Goal: Transaction & Acquisition: Purchase product/service

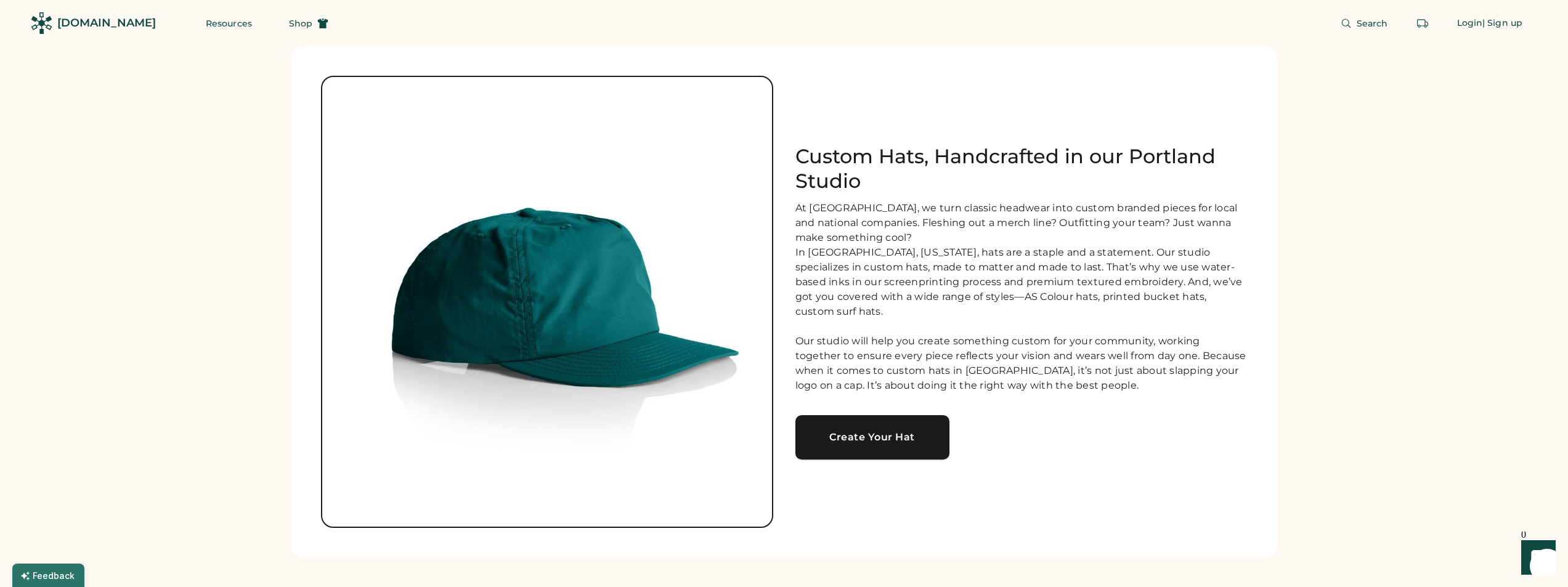
click at [905, 437] on div "Create Your Hat" at bounding box center [872, 437] width 124 height 10
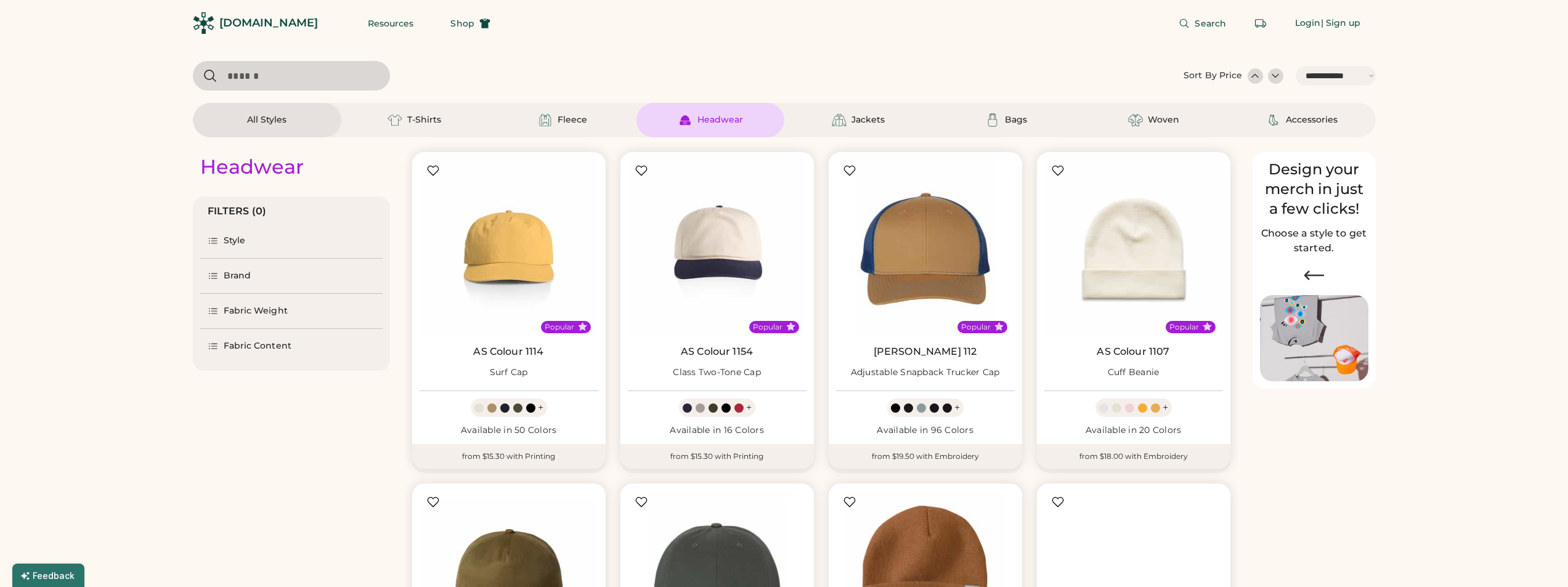
select select "*****"
select select "*"
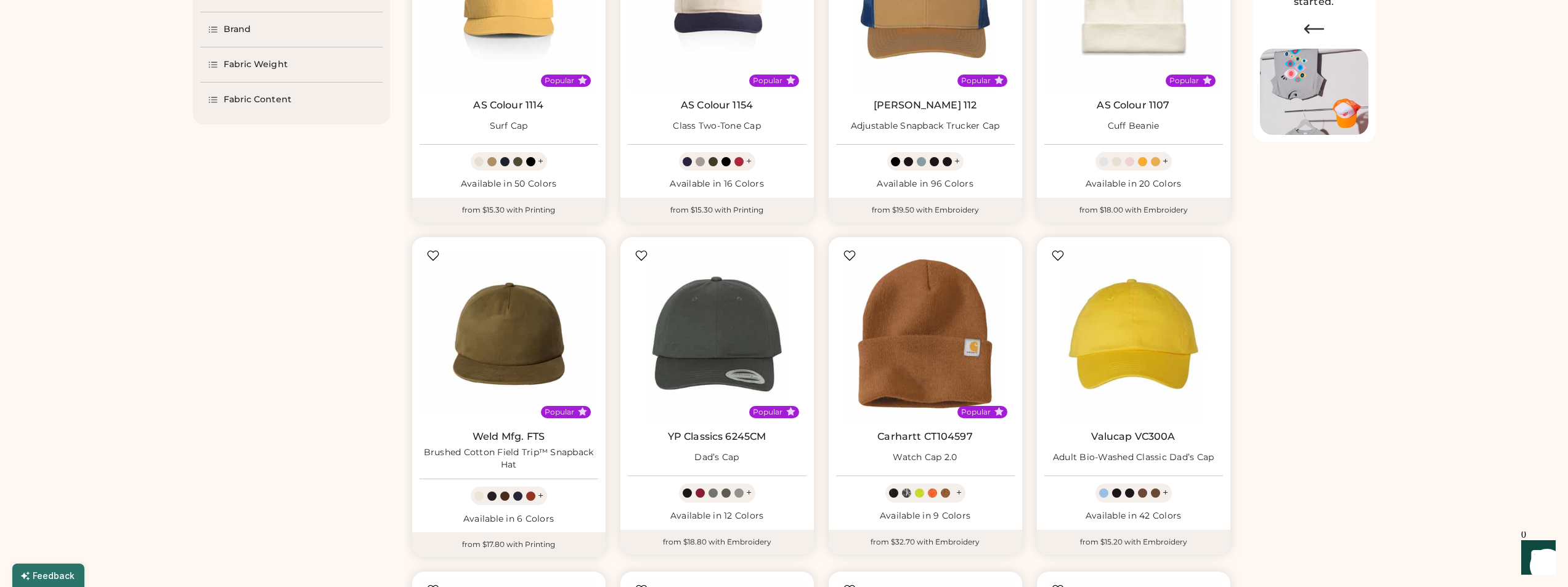
select select "*****"
select select "*"
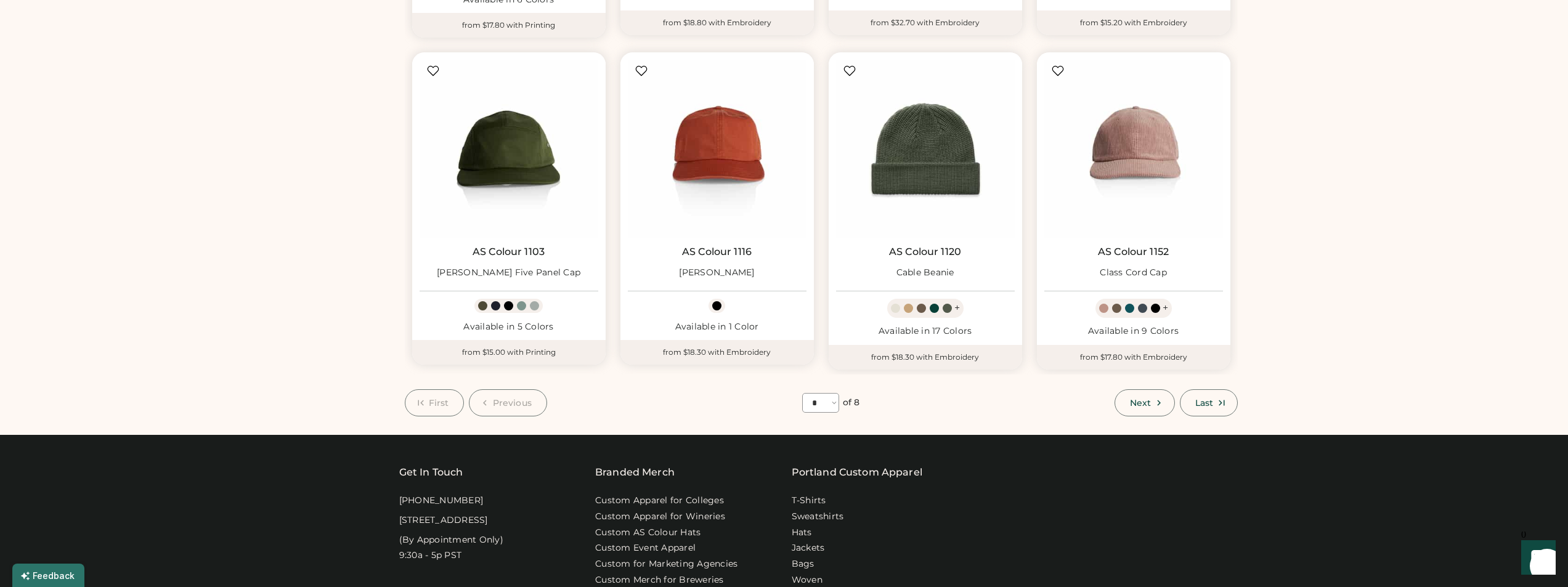
scroll to position [739, 0]
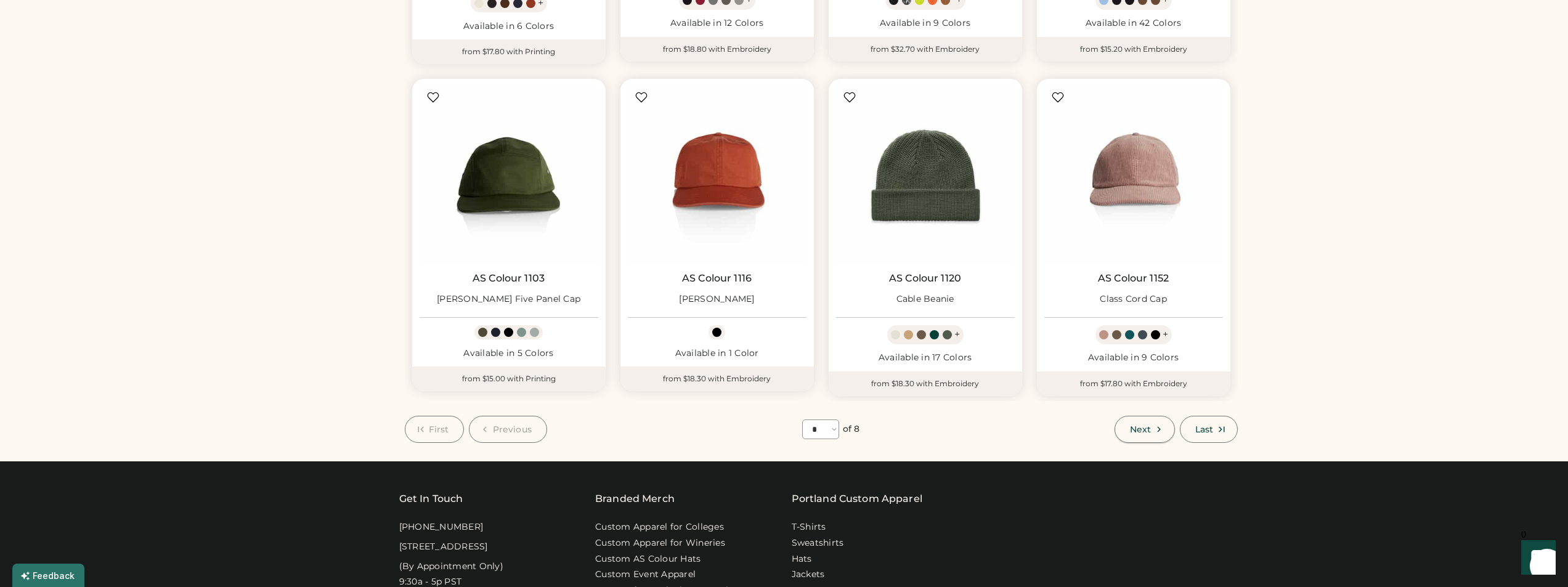
click at [1146, 435] on button "Next" at bounding box center [1144, 430] width 60 height 27
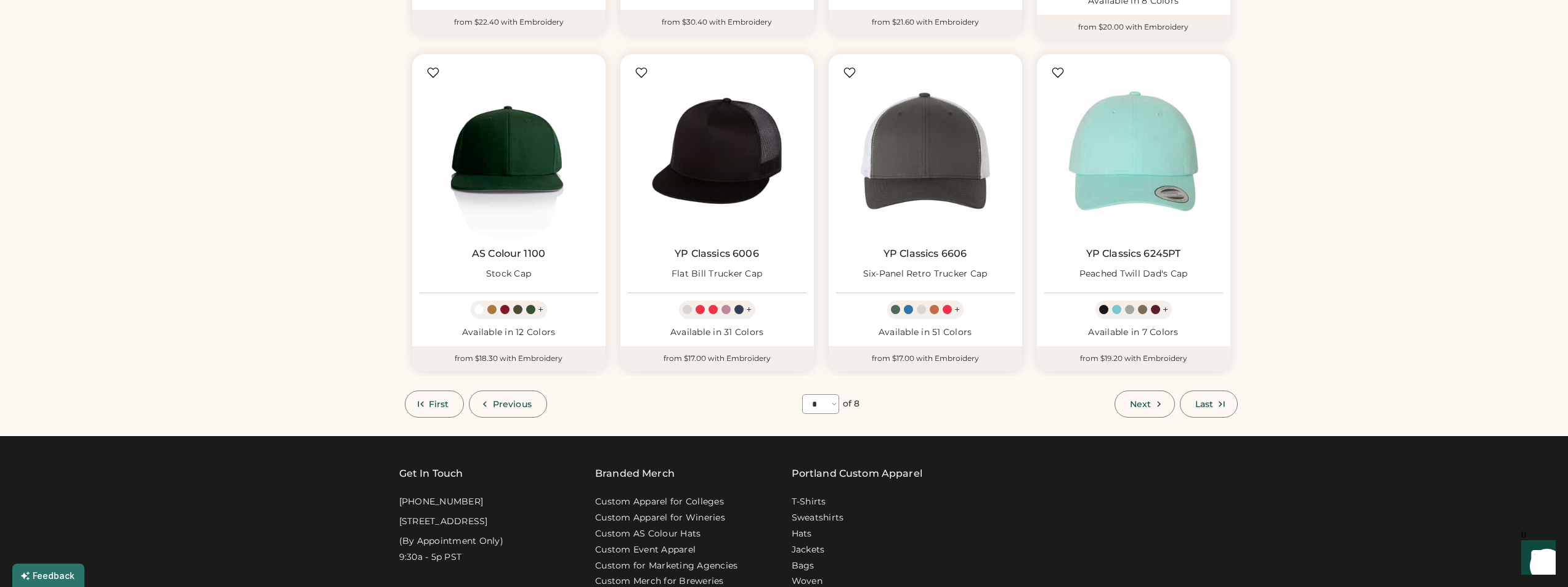
scroll to position [793, 0]
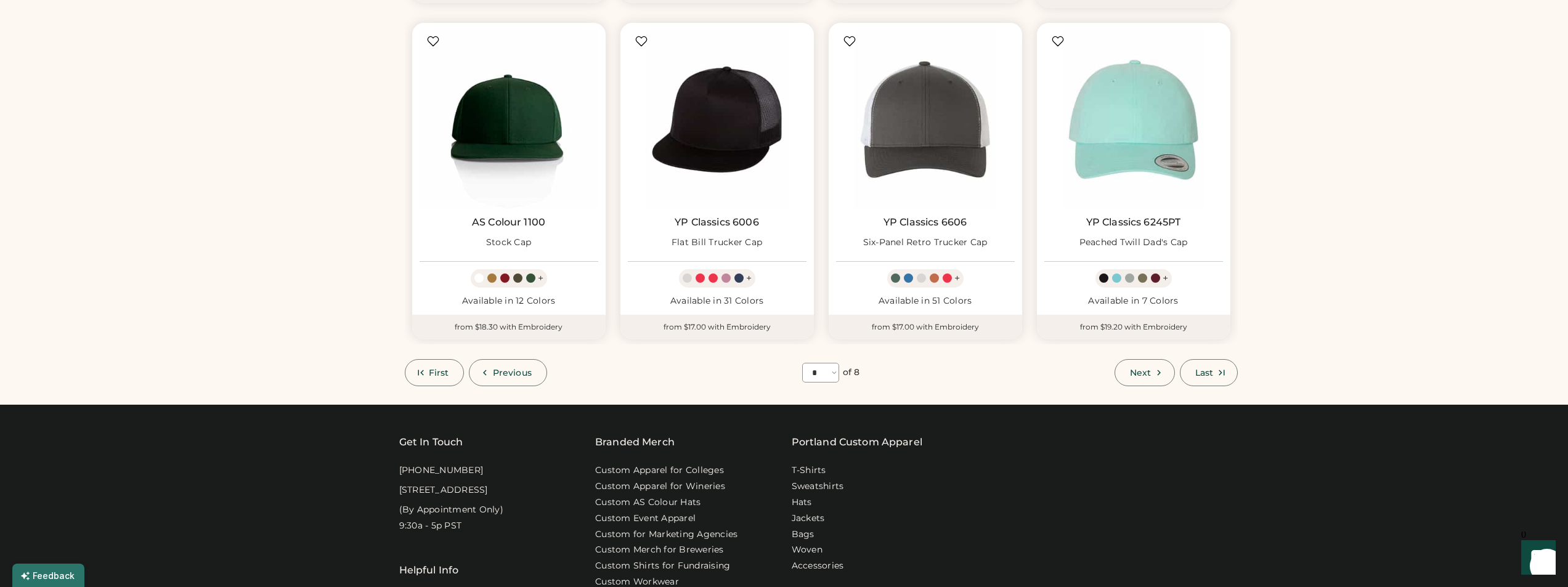
click at [1162, 367] on button "Next" at bounding box center [1144, 373] width 60 height 27
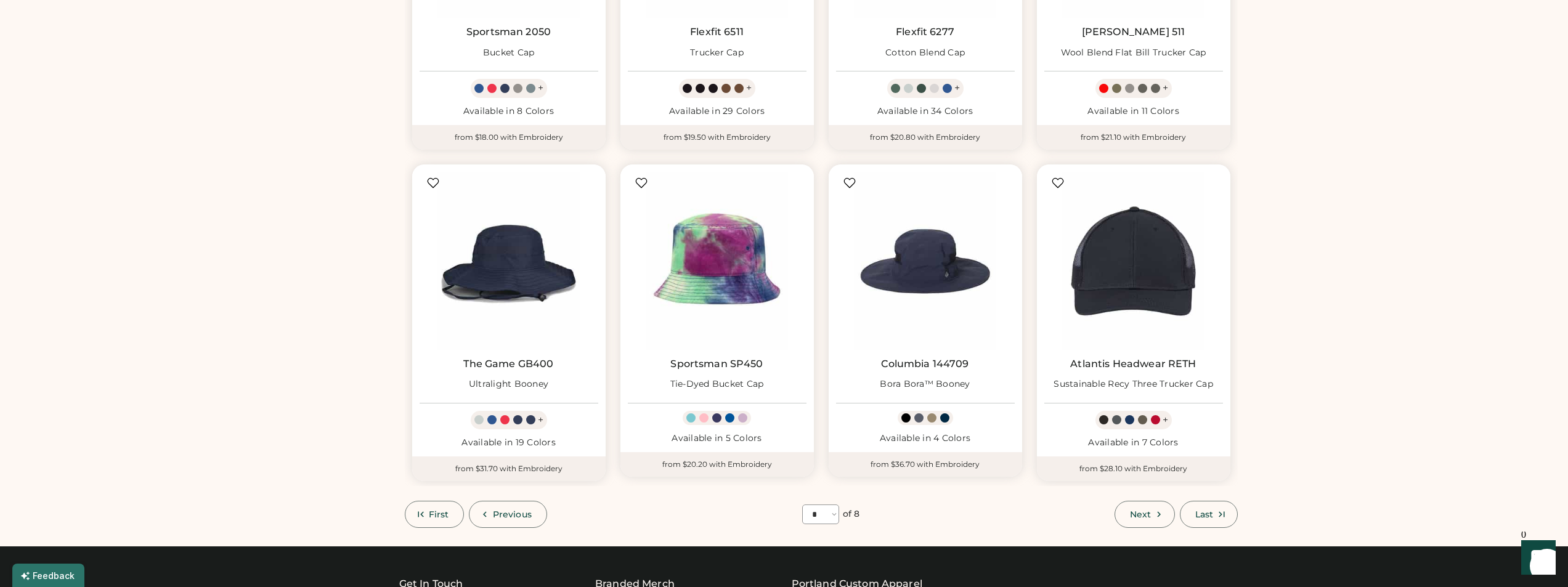
scroll to position [855, 0]
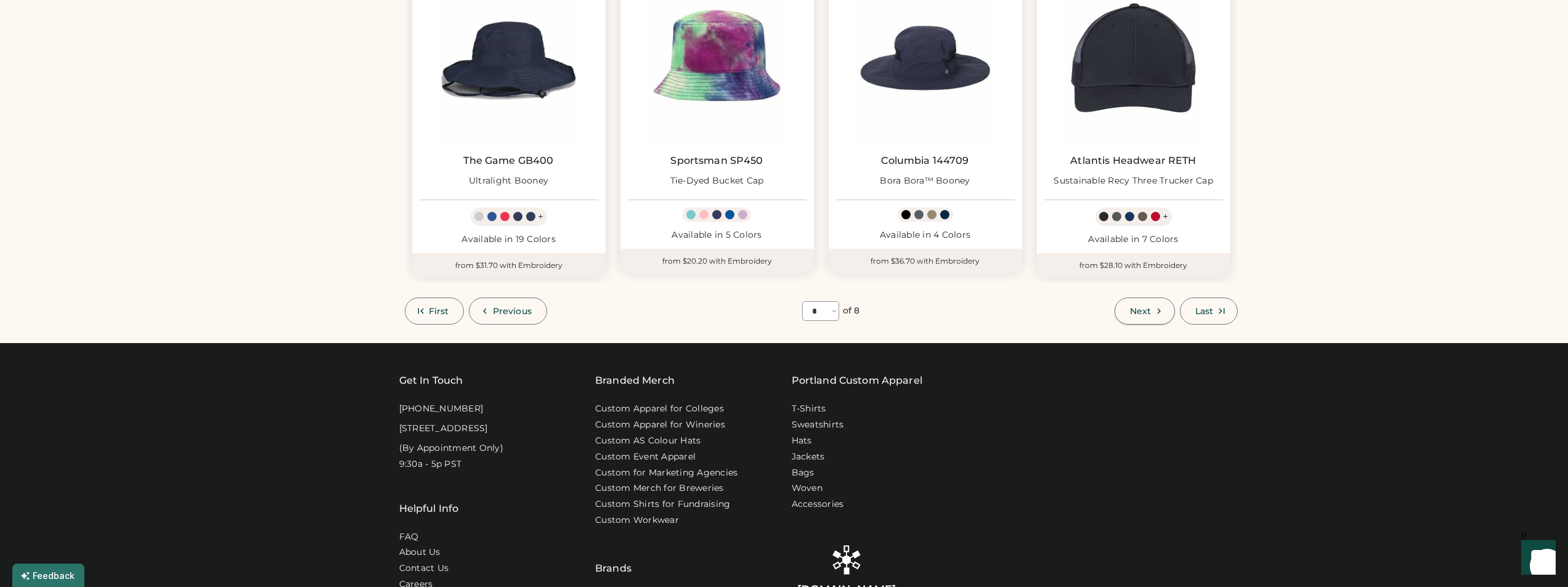
click at [1146, 309] on span "Next" at bounding box center [1140, 311] width 21 height 9
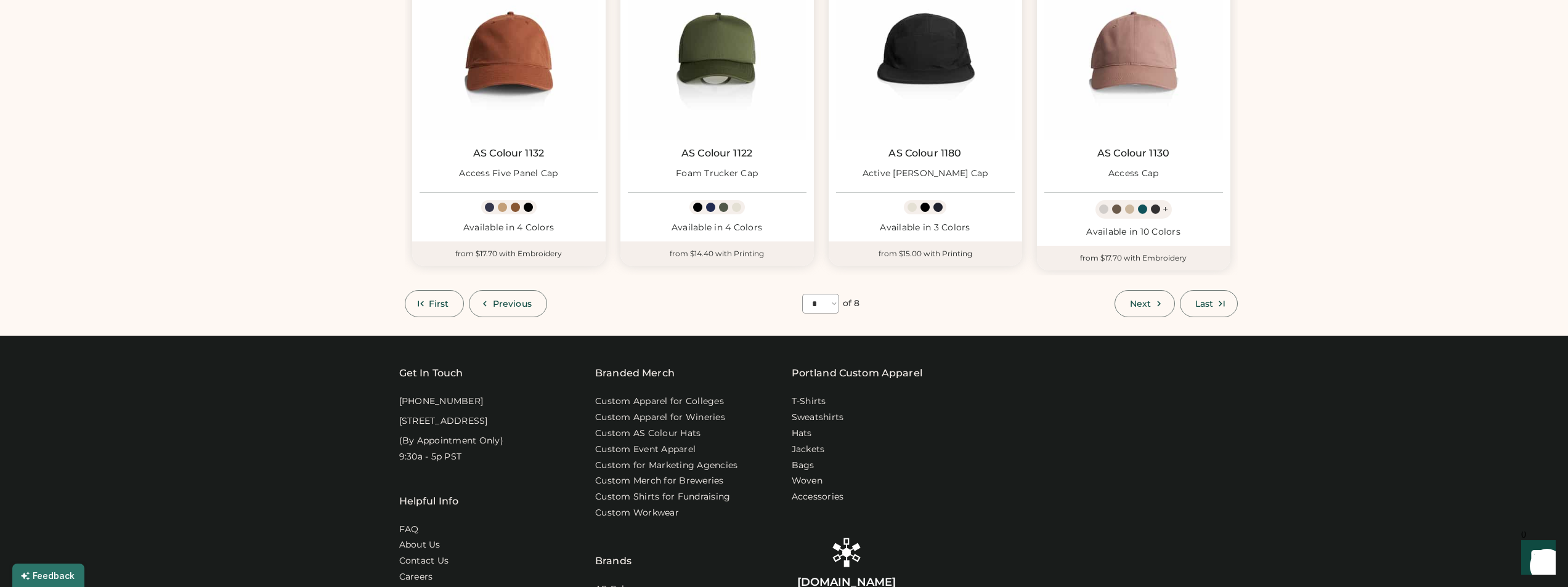
scroll to position [916, 0]
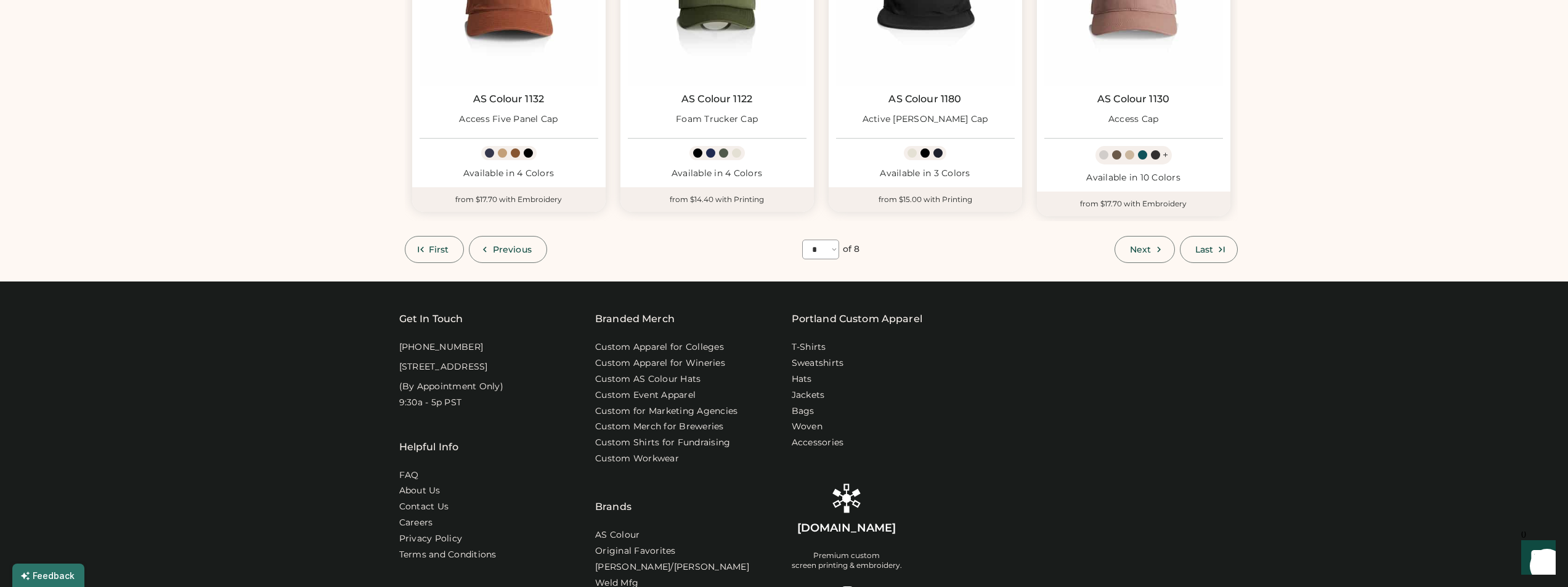
click at [1156, 246] on icon at bounding box center [1158, 250] width 11 height 11
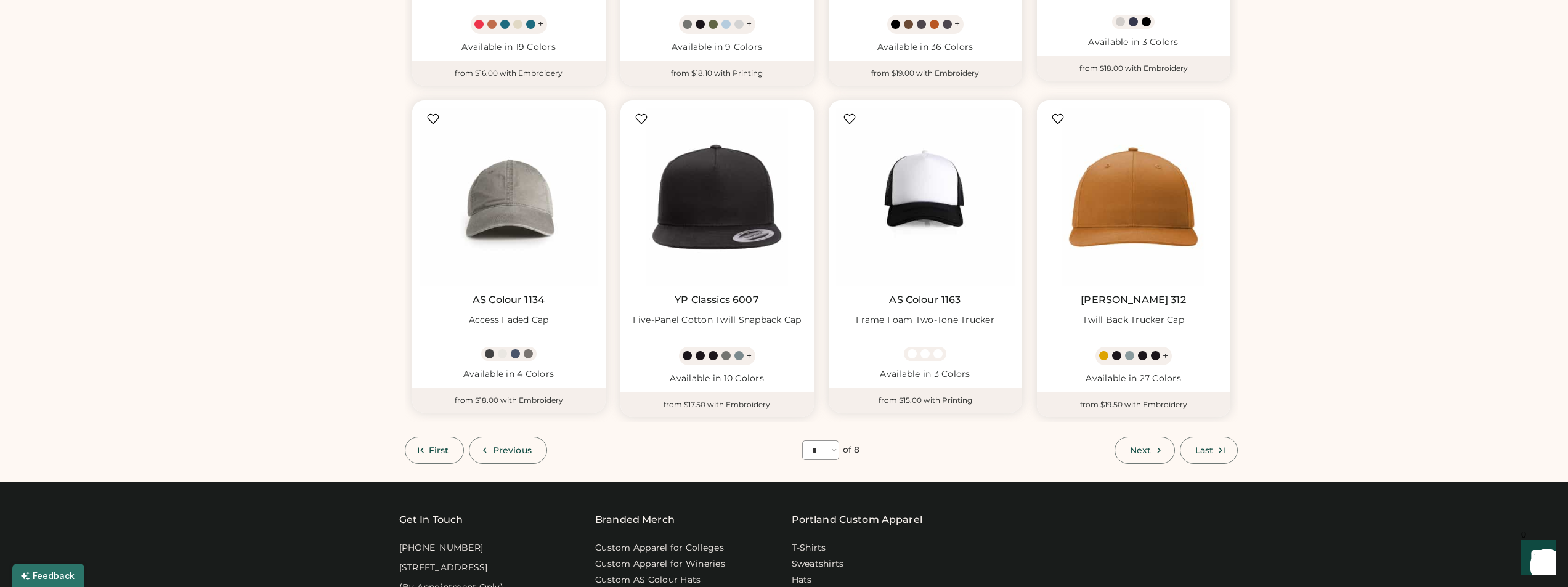
scroll to position [731, 0]
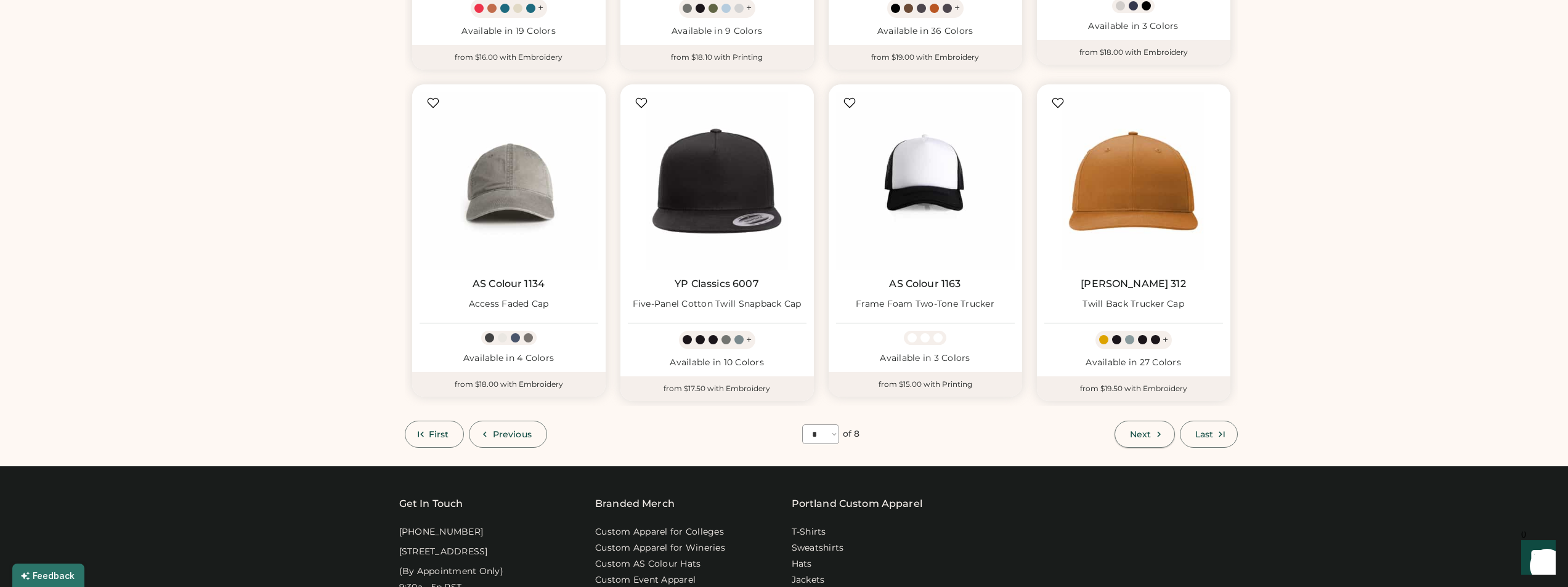
click at [1151, 428] on button "Next" at bounding box center [1144, 435] width 60 height 27
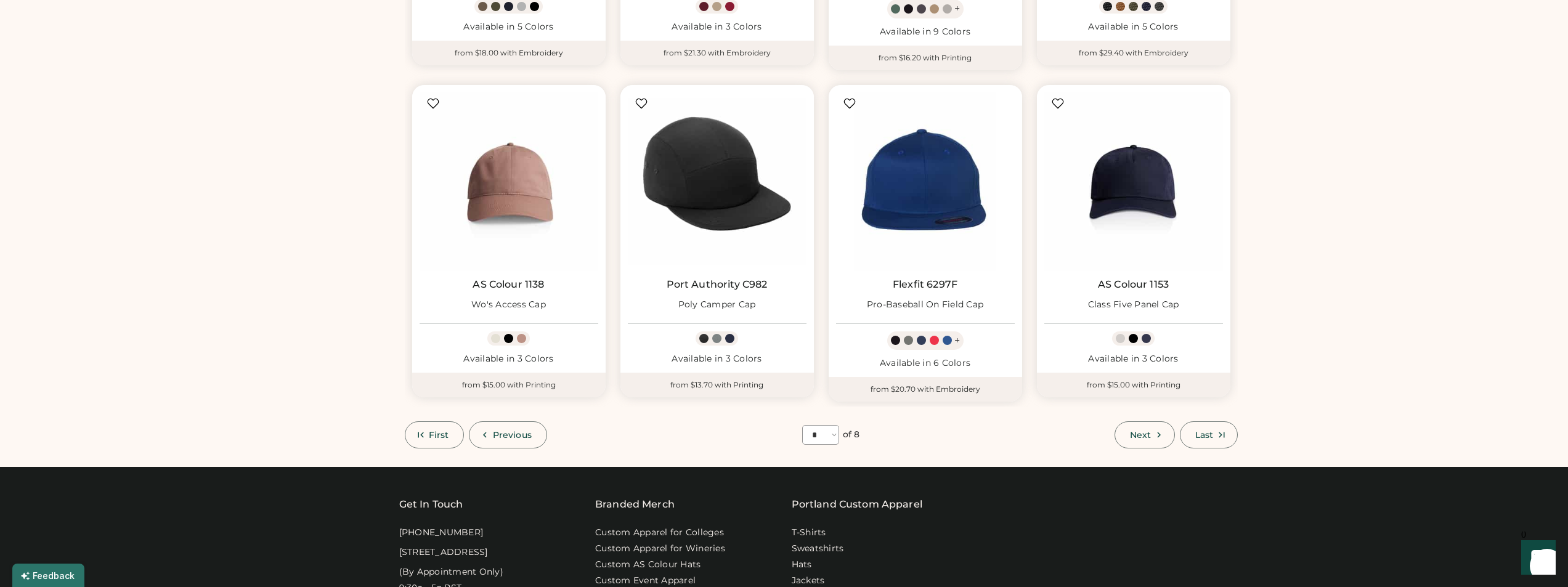
scroll to position [731, 0]
click at [1153, 436] on icon at bounding box center [1158, 435] width 11 height 11
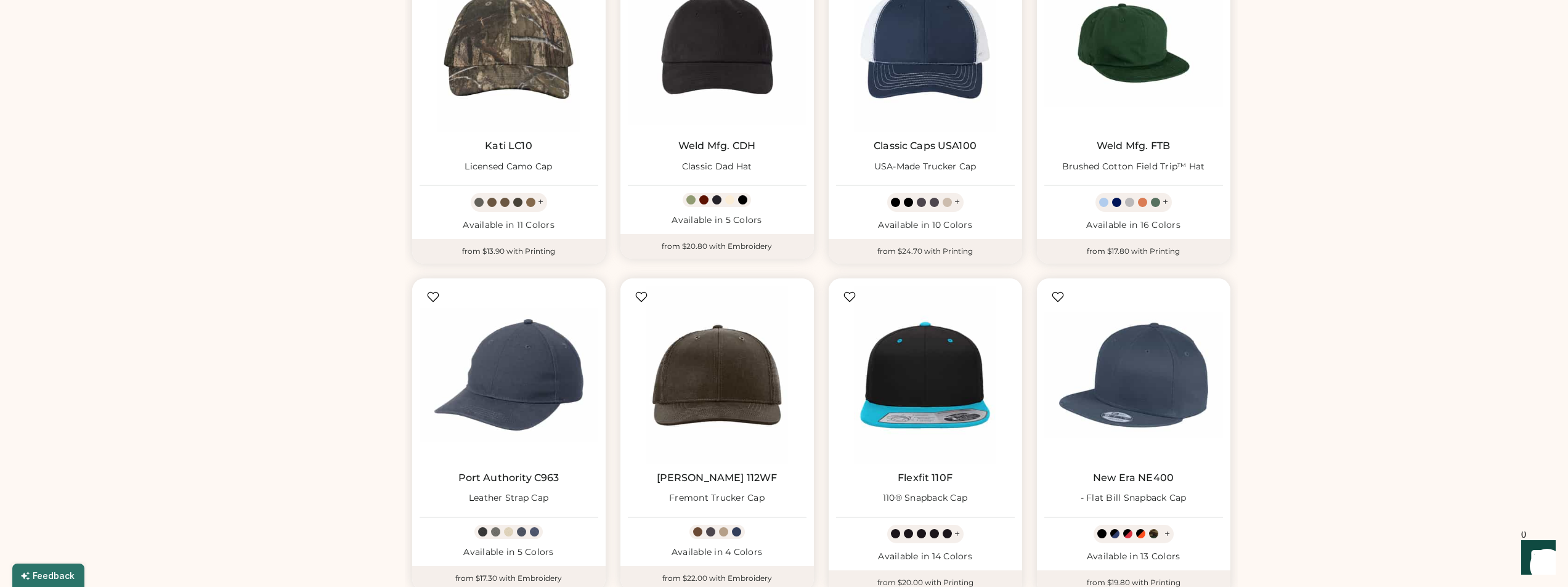
scroll to position [608, 0]
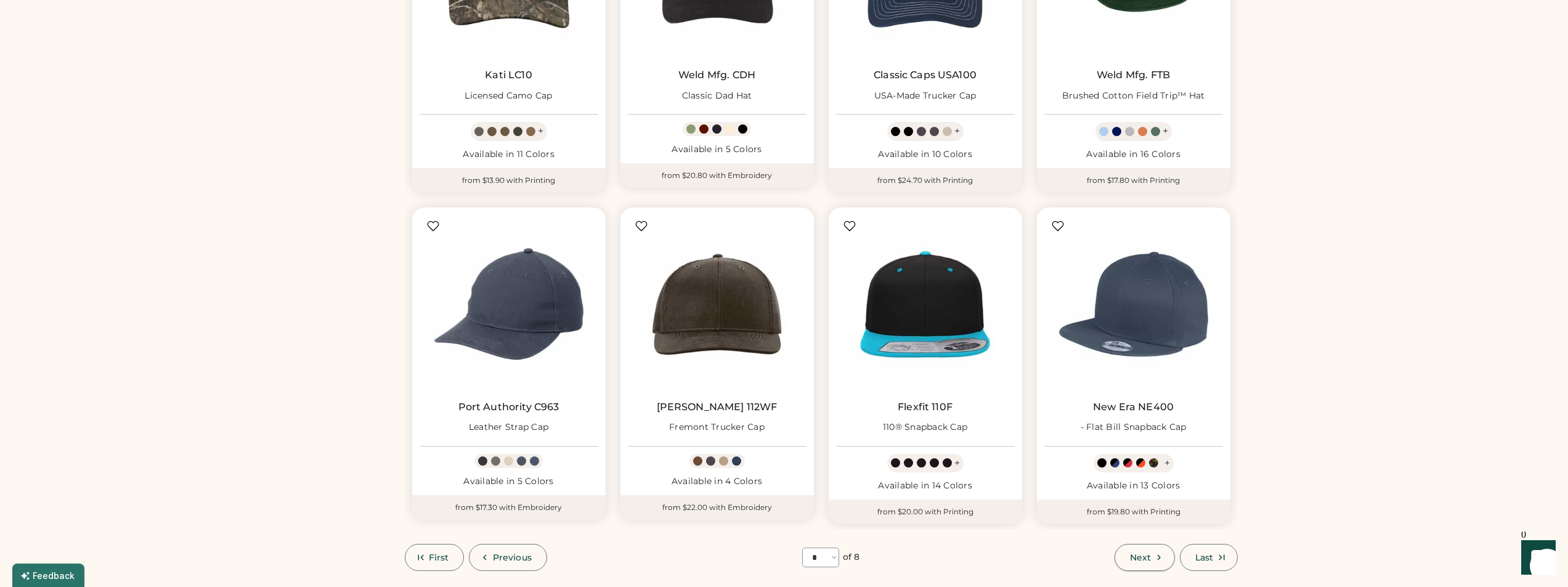
click at [1140, 562] on span "Next" at bounding box center [1140, 557] width 21 height 9
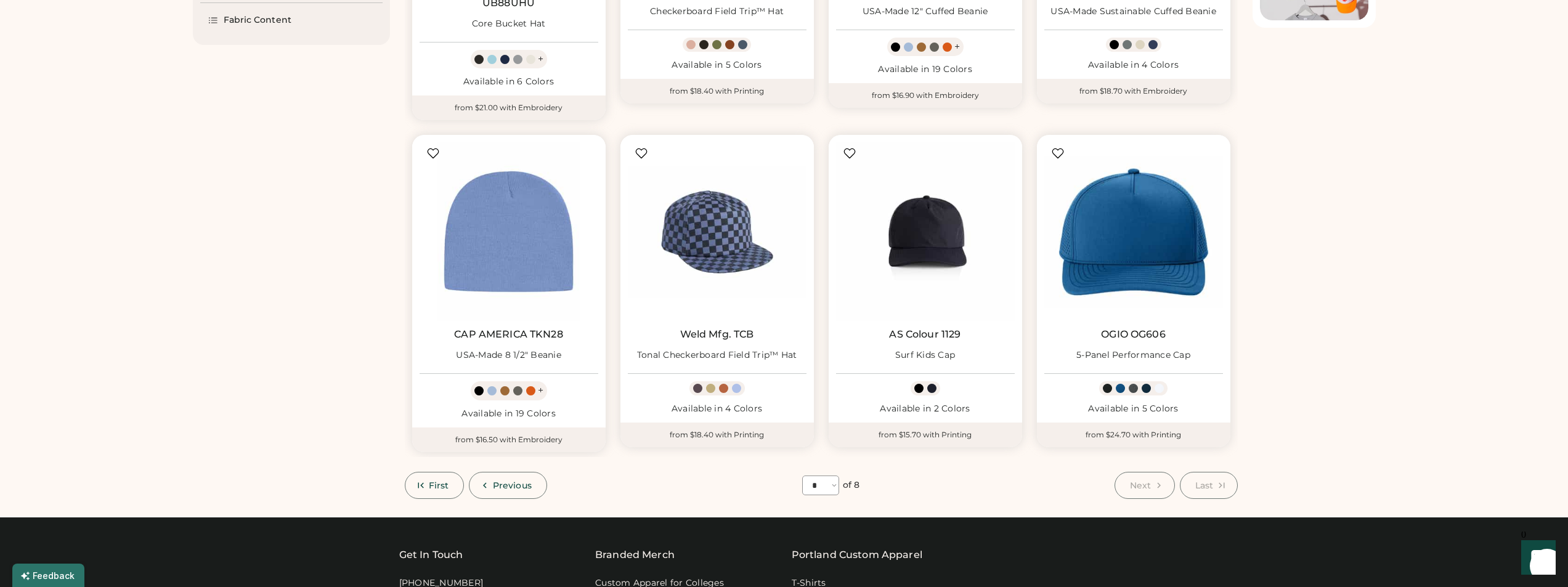
scroll to position [423, 0]
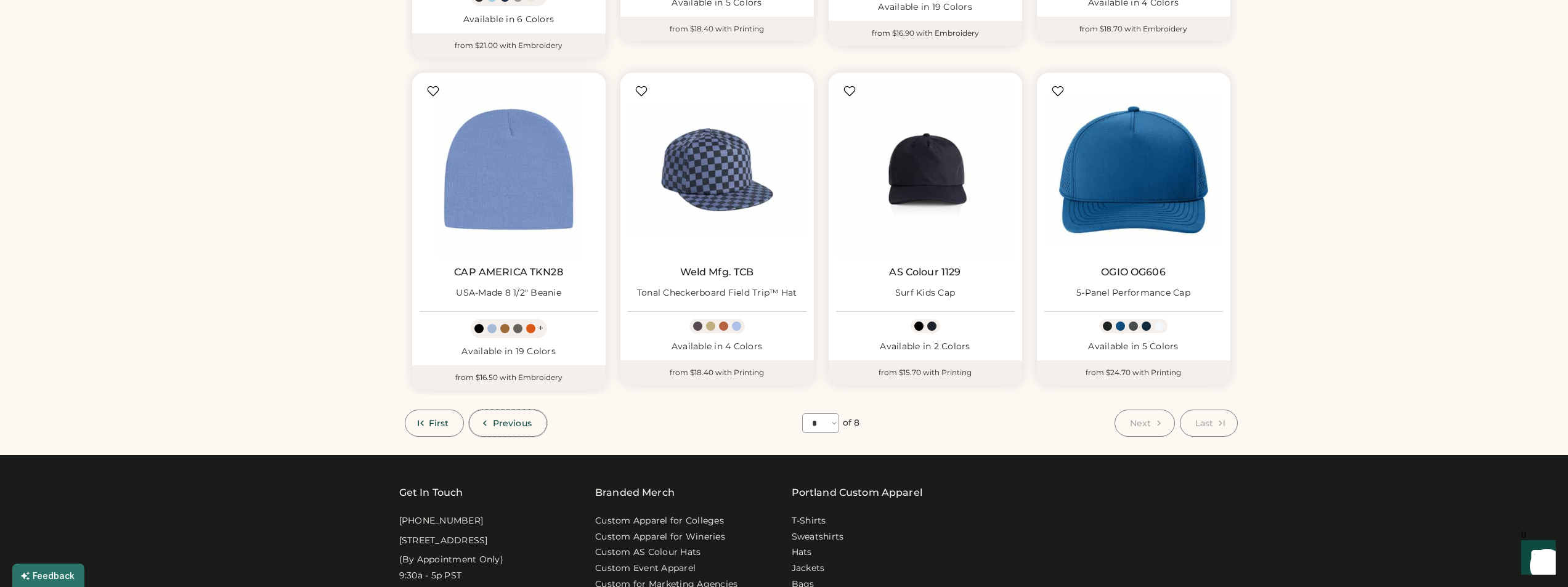
click at [515, 419] on span "Previous" at bounding box center [512, 423] width 39 height 9
select select "*"
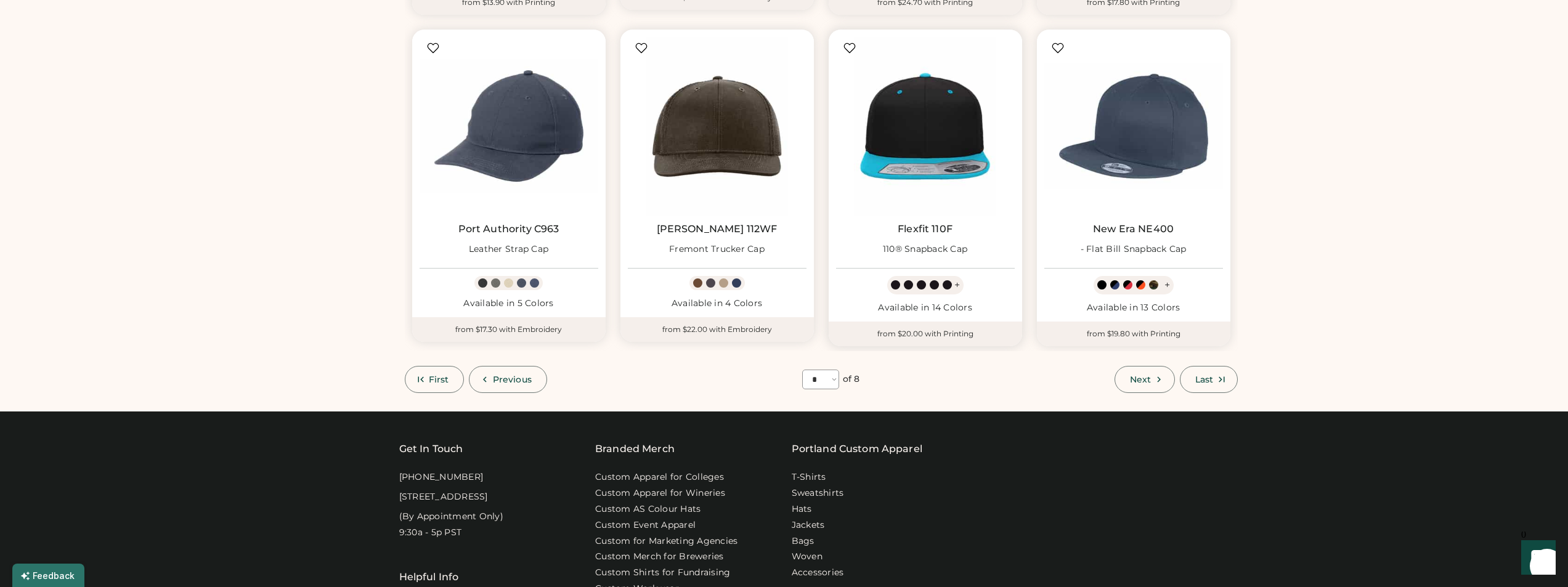
scroll to position [670, 0]
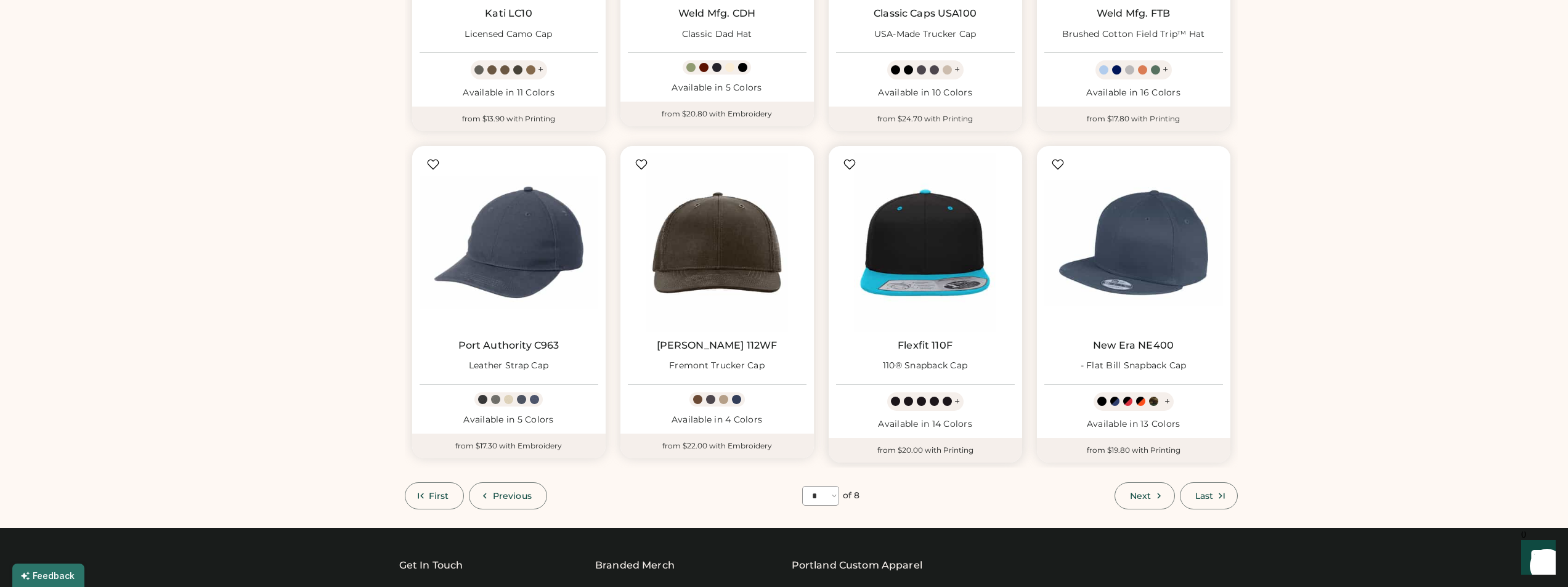
click at [936, 341] on link "Flexfit 110F" at bounding box center [925, 345] width 55 height 12
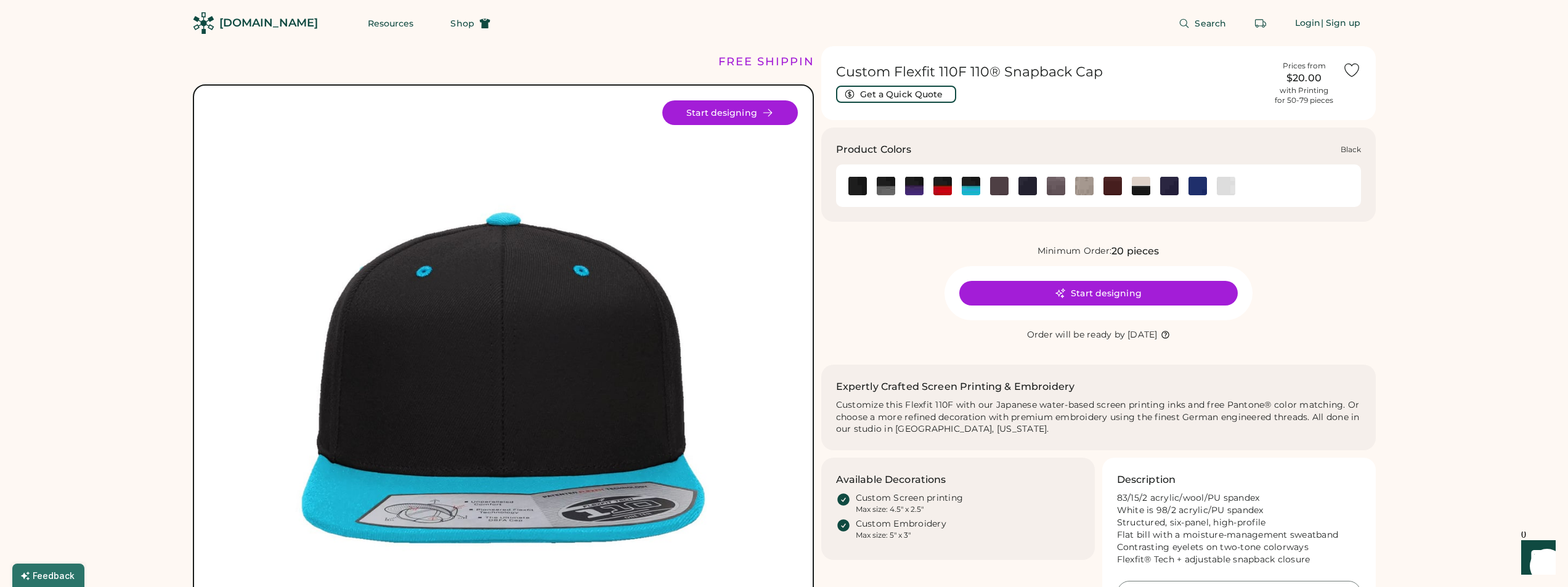
click at [863, 187] on img at bounding box center [857, 185] width 19 height 19
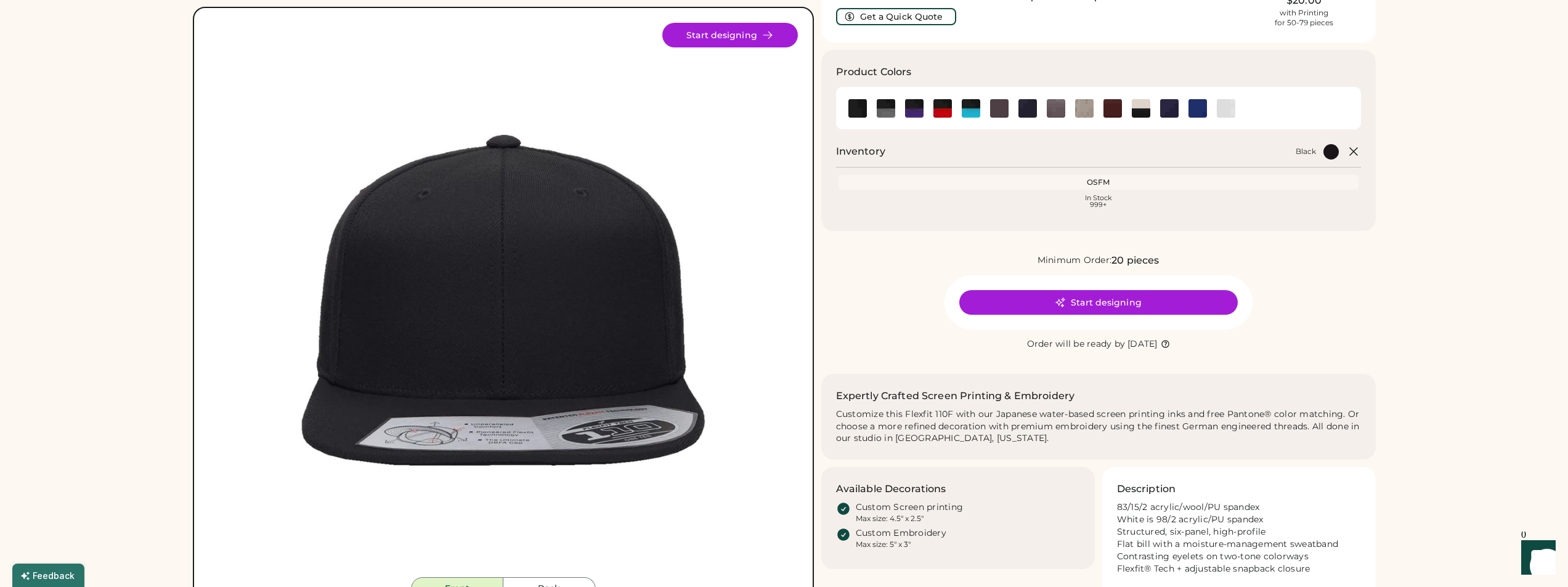
scroll to position [123, 0]
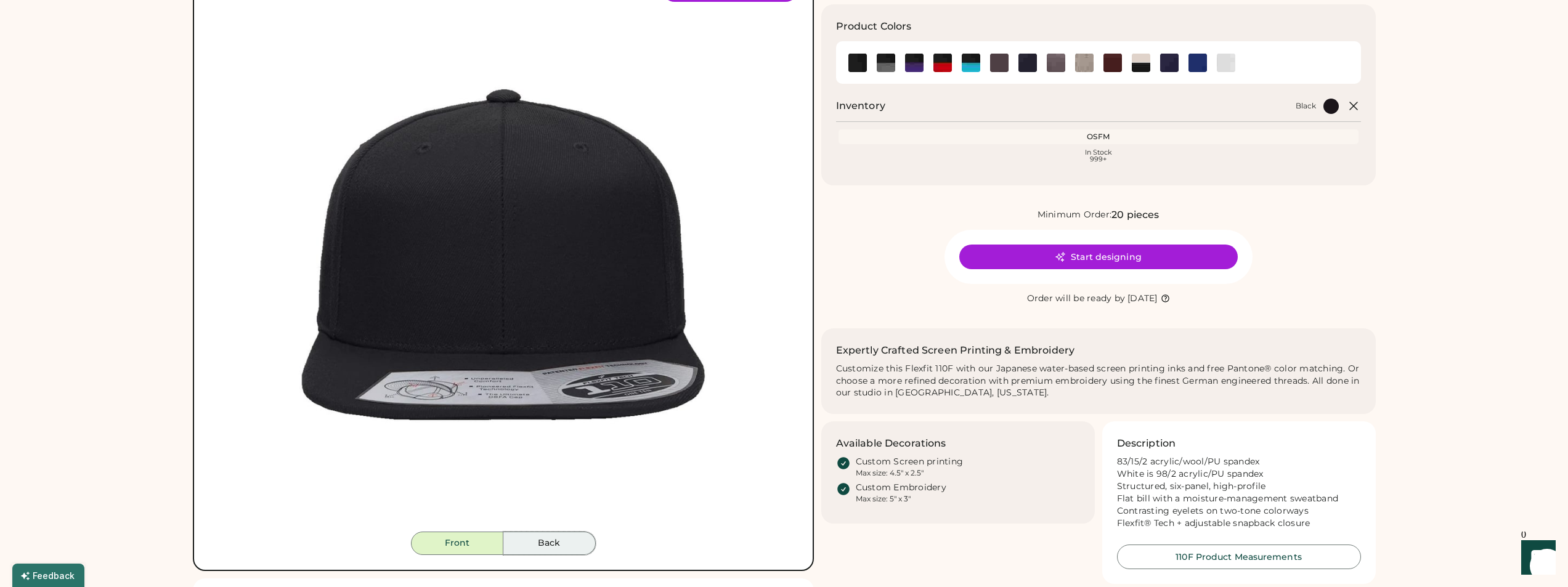
click at [566, 542] on button "Back" at bounding box center [549, 543] width 93 height 23
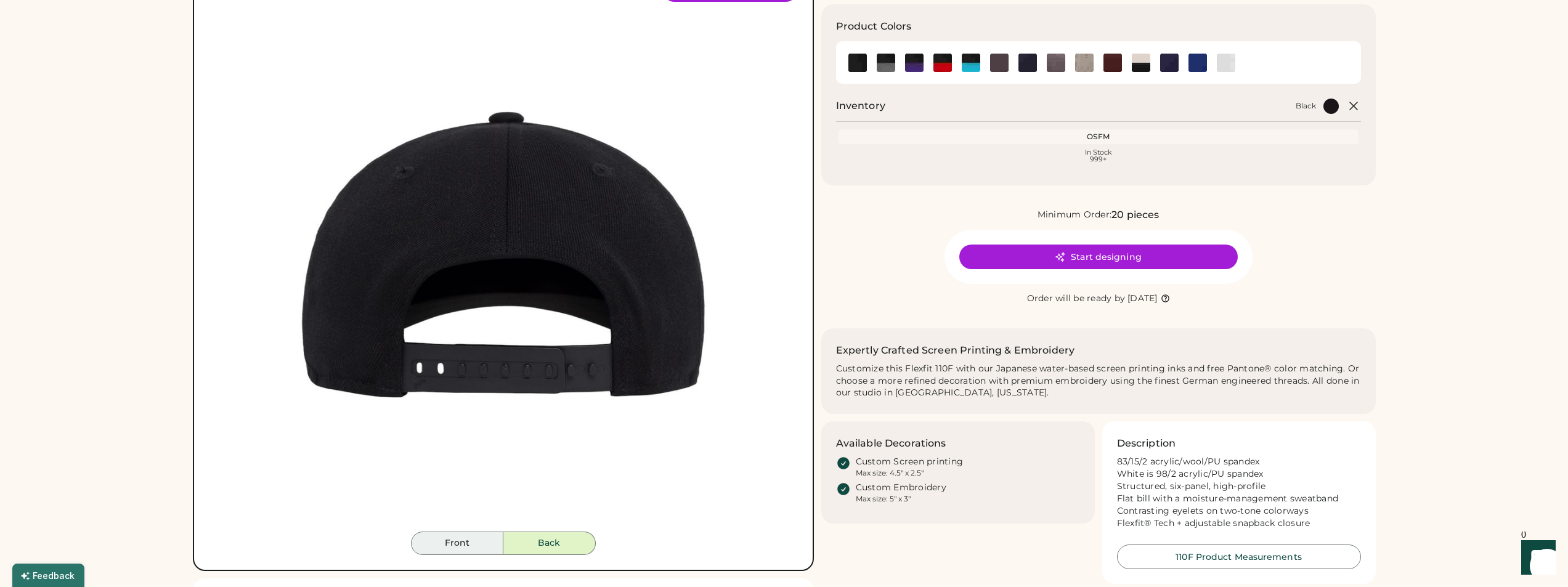
click at [473, 543] on button "Front" at bounding box center [457, 543] width 93 height 23
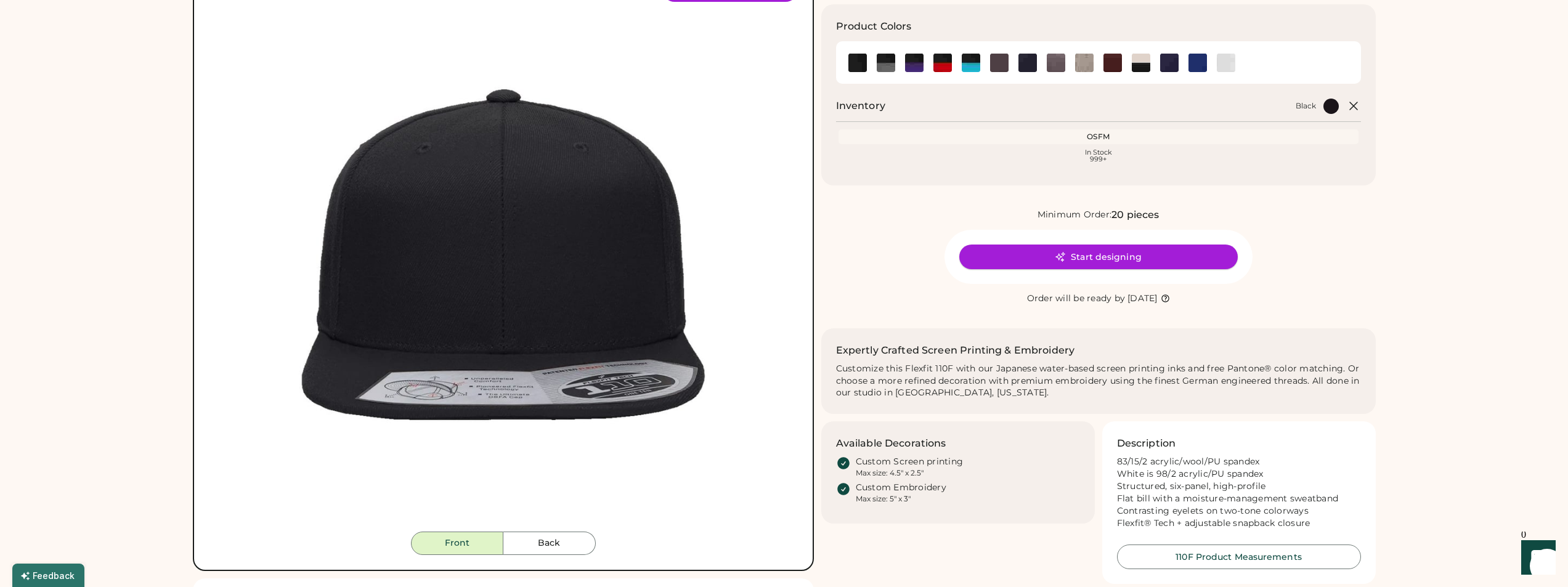
click at [1063, 256] on icon at bounding box center [1060, 257] width 11 height 11
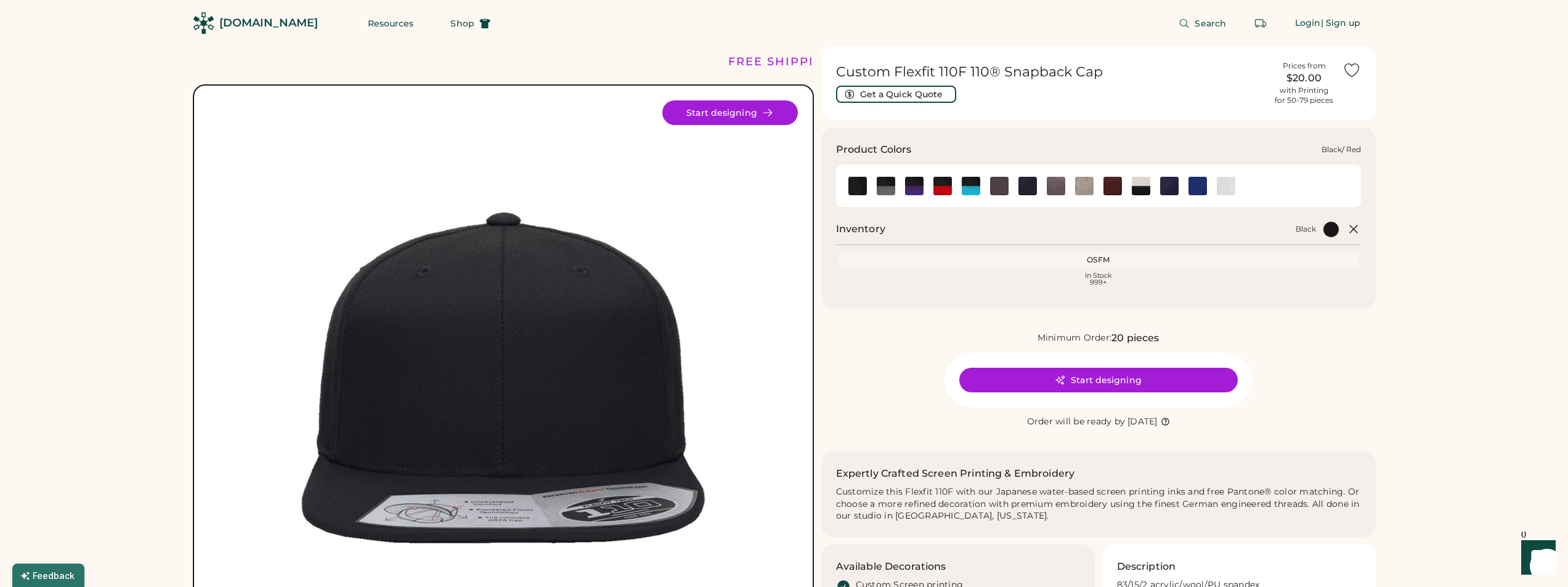
click at [935, 185] on img at bounding box center [942, 185] width 19 height 19
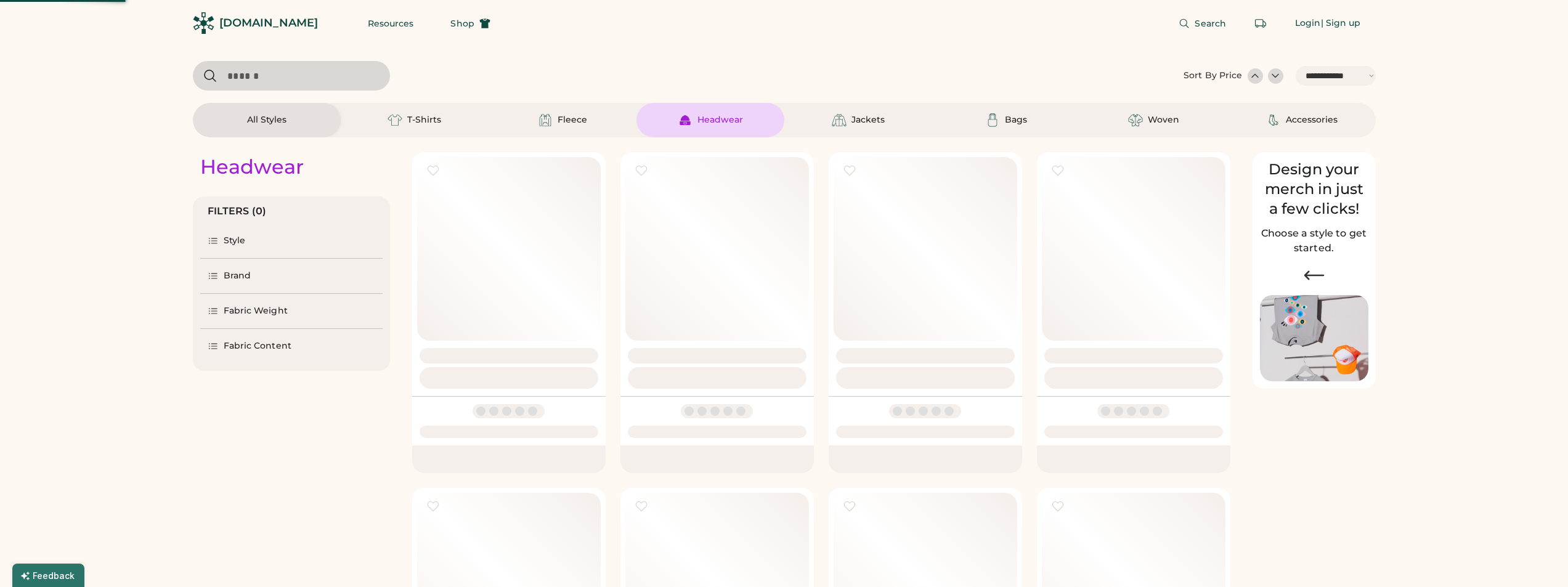
select select "*****"
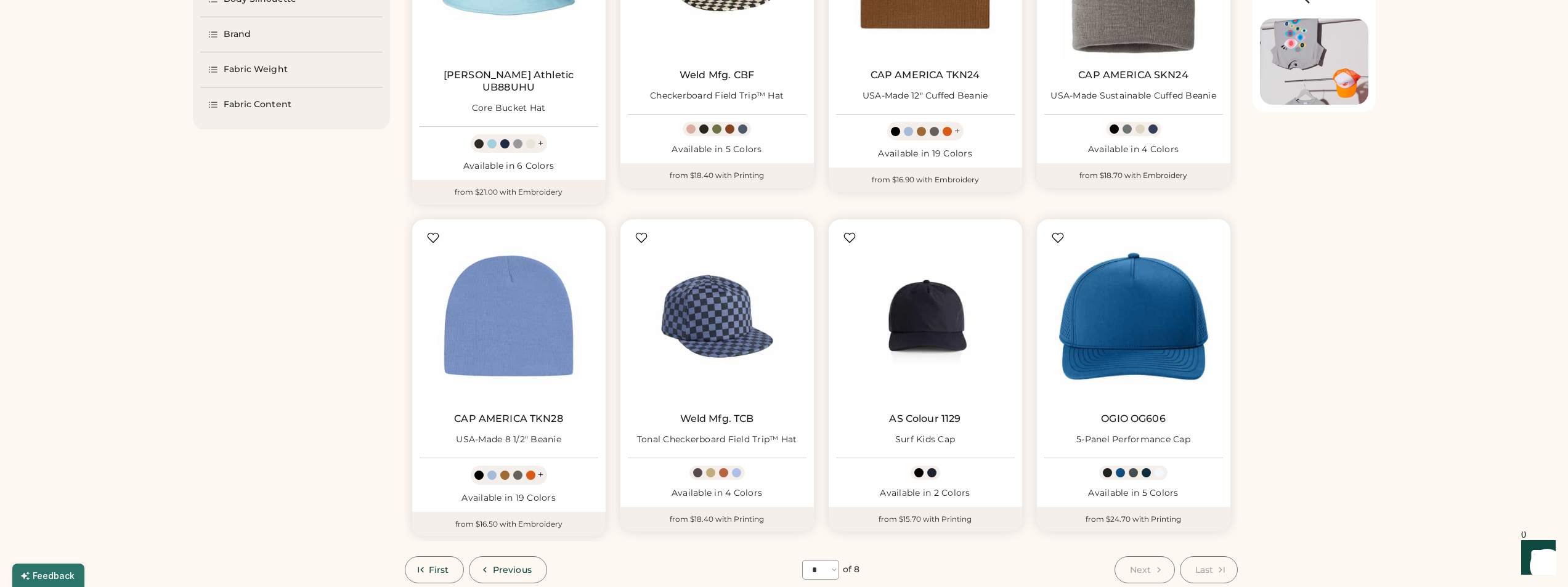
scroll to position [431, 0]
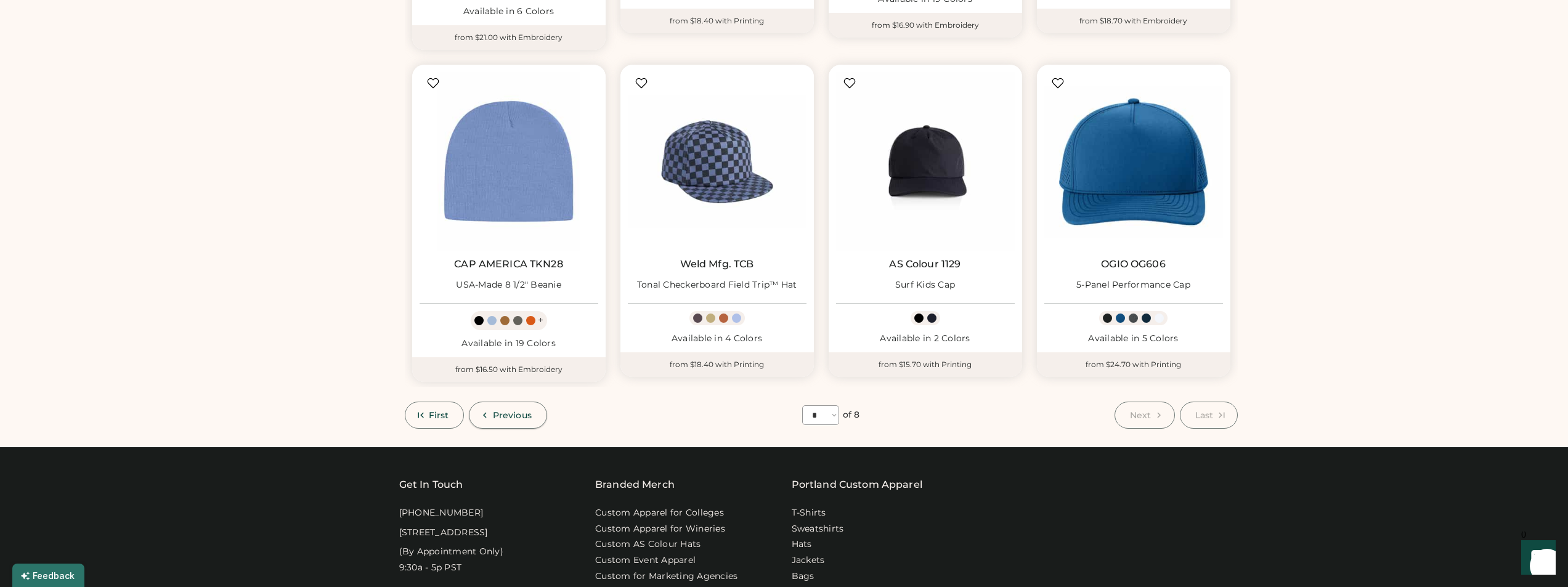
click at [504, 411] on span "Previous" at bounding box center [512, 415] width 39 height 9
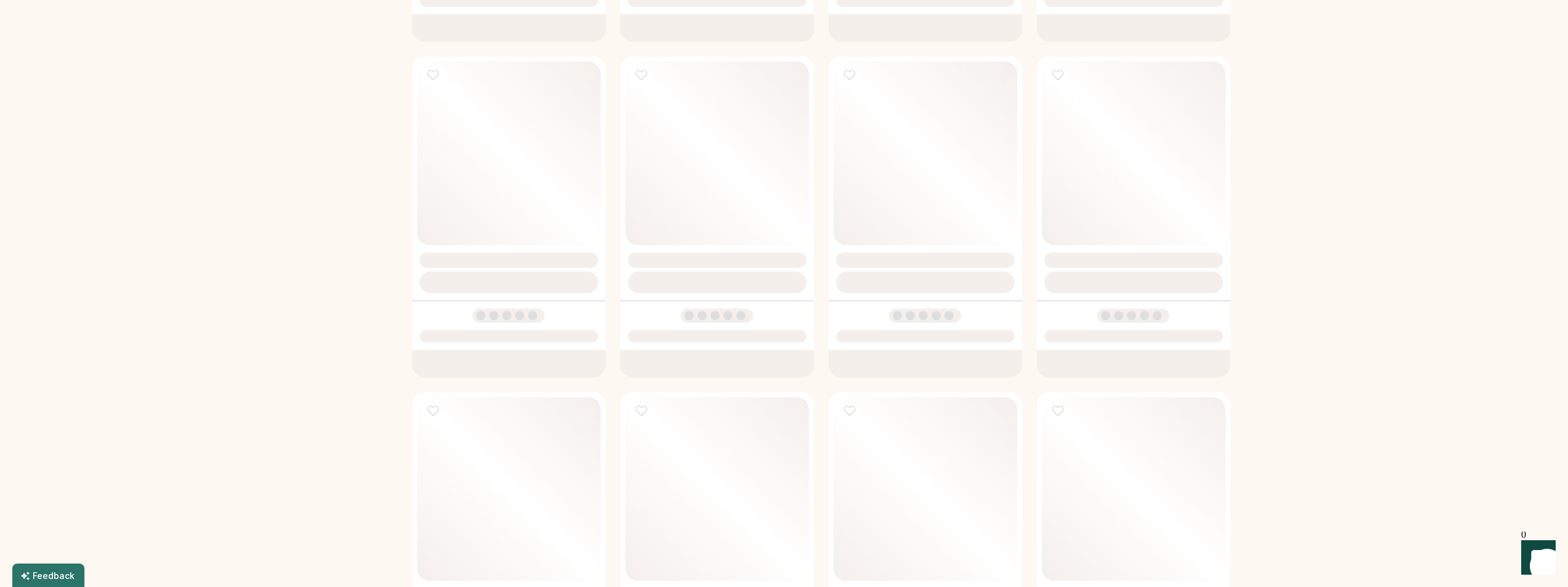
select select "*"
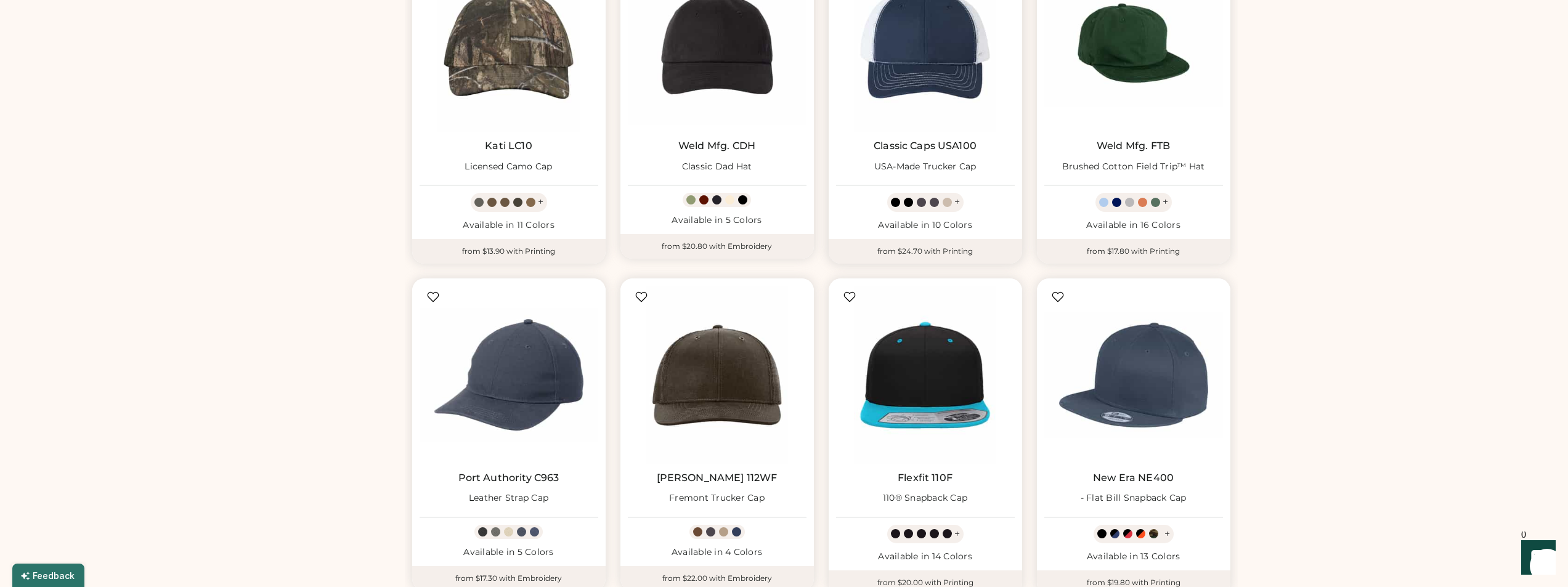
scroll to position [555, 0]
